Goal: Information Seeking & Learning: Understand process/instructions

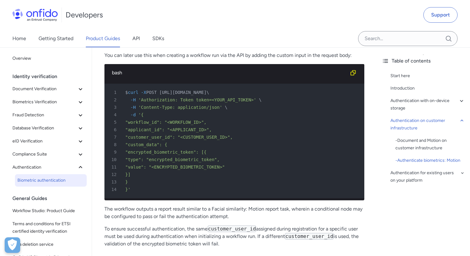
scroll to position [1944, 0]
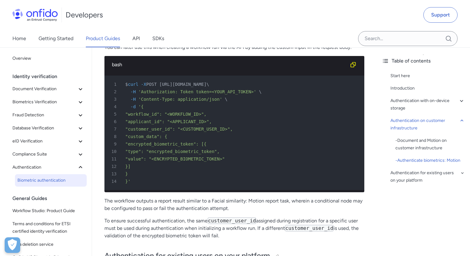
click at [159, 126] on span ""customer_user_id": "<CUSTOMER_USER_ID>"," at bounding box center [178, 128] width 107 height 5
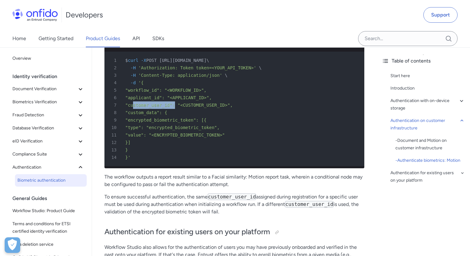
scroll to position [1980, 0]
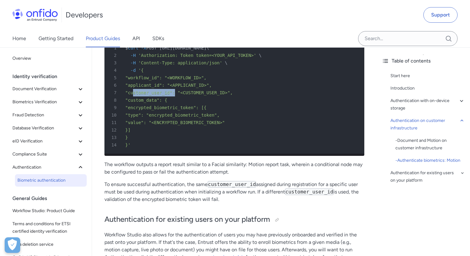
drag, startPoint x: 104, startPoint y: 175, endPoint x: 222, endPoint y: 187, distance: 118.6
click at [223, 187] on p "To ensure successful authentication, the same customer_user_id assigned during …" at bounding box center [234, 191] width 260 height 22
click at [222, 187] on p "To ensure successful authentication, the same customer_user_id assigned during …" at bounding box center [234, 191] width 260 height 22
drag, startPoint x: 105, startPoint y: 175, endPoint x: 233, endPoint y: 188, distance: 128.0
click at [233, 188] on p "To ensure successful authentication, the same customer_user_id assigned during …" at bounding box center [234, 191] width 260 height 22
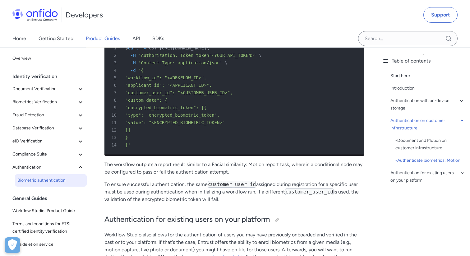
copy p "To ensure successful authentication, the same customer_user_id assigned during …"
click at [230, 189] on p "To ensure successful authentication, the same customer_user_id assigned during …" at bounding box center [234, 191] width 260 height 22
drag, startPoint x: 104, startPoint y: 175, endPoint x: 233, endPoint y: 188, distance: 129.2
click at [233, 188] on p "To ensure successful authentication, the same customer_user_id assigned during …" at bounding box center [234, 191] width 260 height 22
copy p "To ensure successful authentication, the same customer_user_id assigned during …"
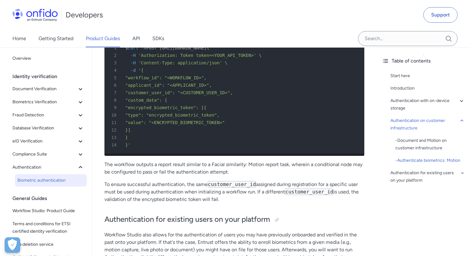
click at [237, 190] on p "To ensure successful authentication, the same customer_user_id assigned during …" at bounding box center [234, 191] width 260 height 22
drag, startPoint x: 319, startPoint y: 176, endPoint x: 361, endPoint y: 176, distance: 41.9
click at [361, 180] on p "To ensure successful authentication, the same customer_user_id assigned during …" at bounding box center [234, 191] width 260 height 22
click at [358, 180] on p "To ensure successful authentication, the same customer_user_id assigned during …" at bounding box center [234, 191] width 260 height 22
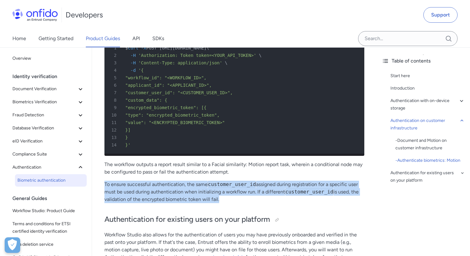
drag, startPoint x: 103, startPoint y: 174, endPoint x: 214, endPoint y: 191, distance: 111.8
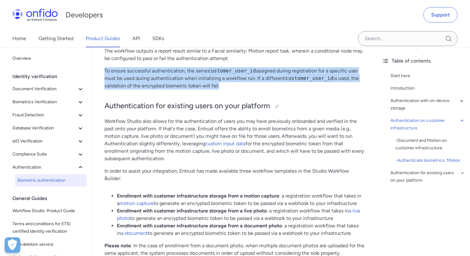
scroll to position [2077, 0]
